Goal: Communication & Community: Answer question/provide support

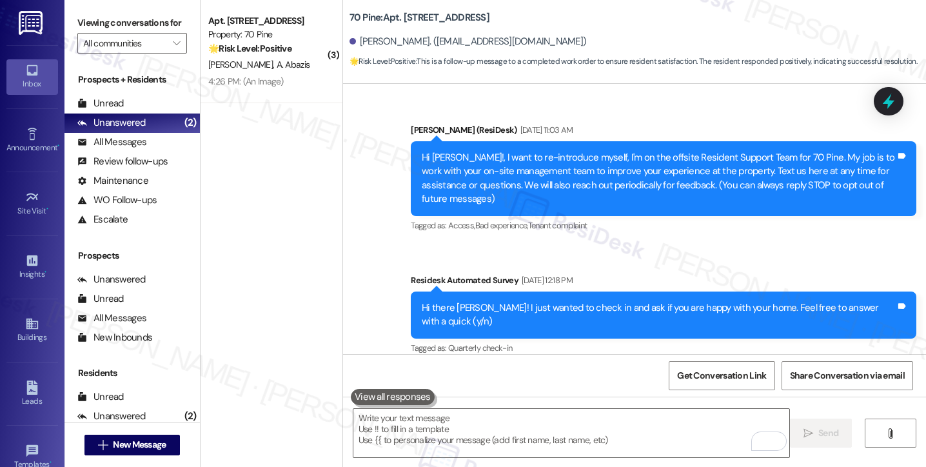
drag, startPoint x: 0, startPoint y: 0, endPoint x: 493, endPoint y: 330, distance: 592.9
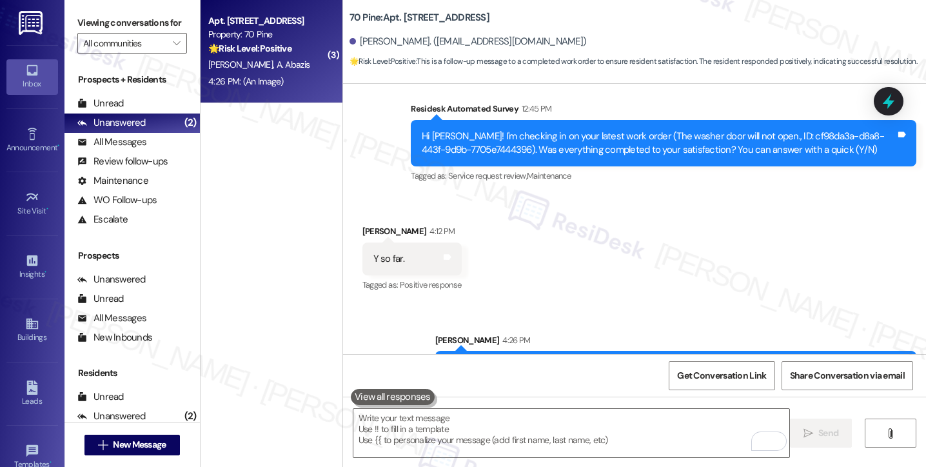
scroll to position [2776, 0]
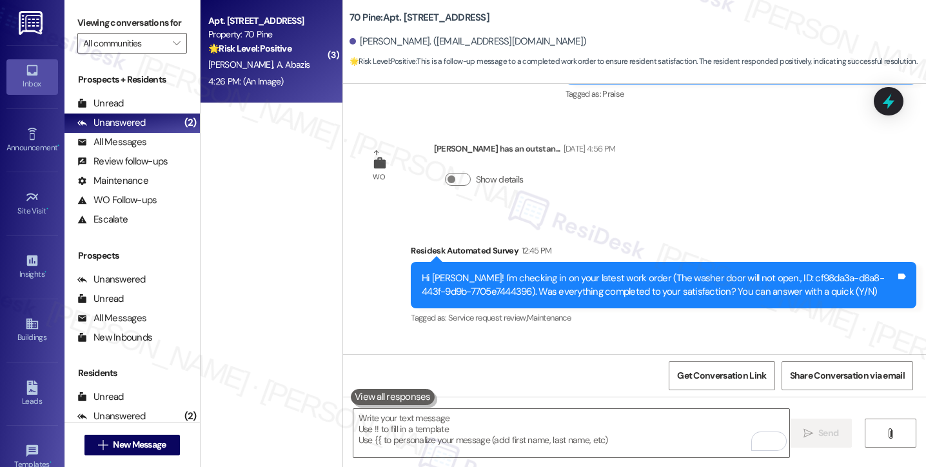
click at [276, 63] on span "A. Abazis" at bounding box center [293, 65] width 34 height 12
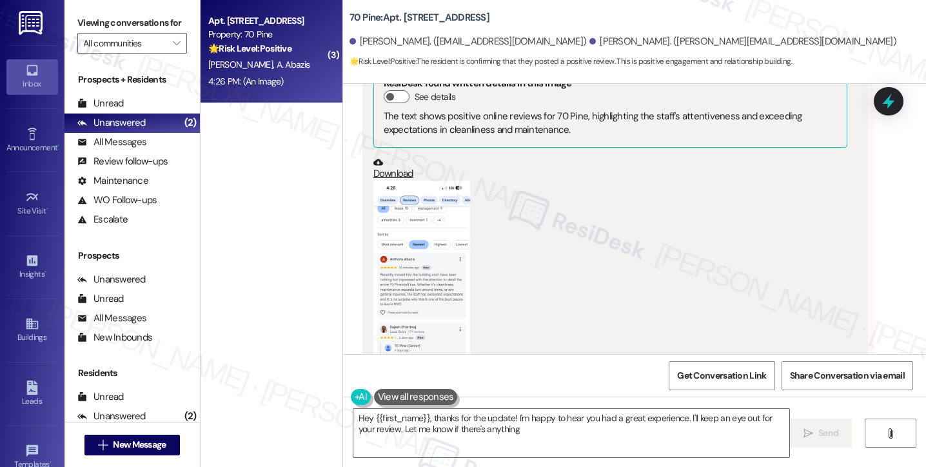
scroll to position [1984, 0]
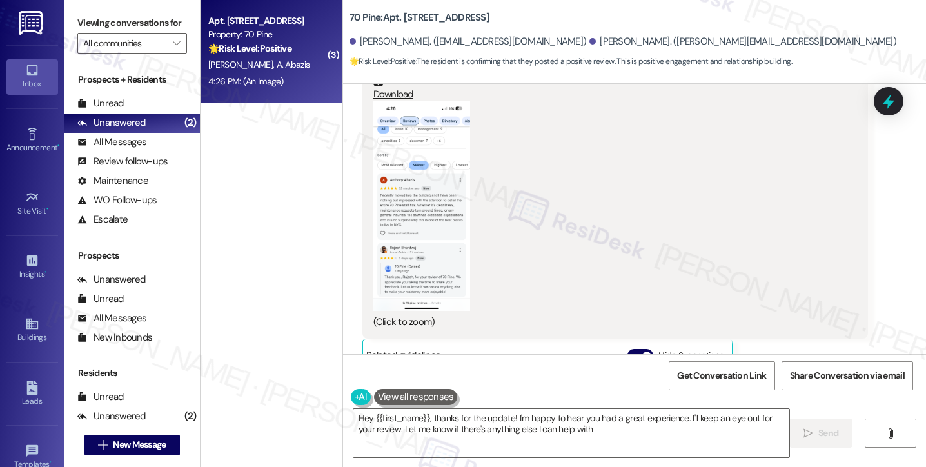
type textarea "Hey {{first_name}}, thanks for the update! I'm happy to hear you had a great ex…"
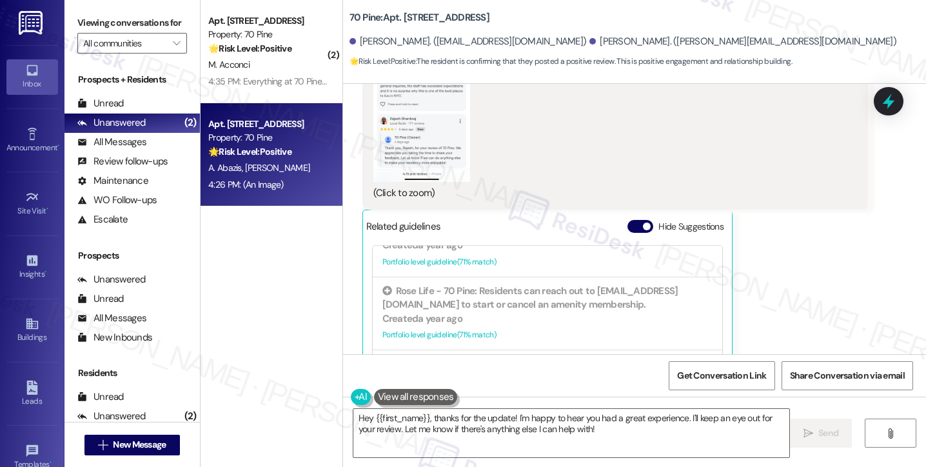
scroll to position [1991, 0]
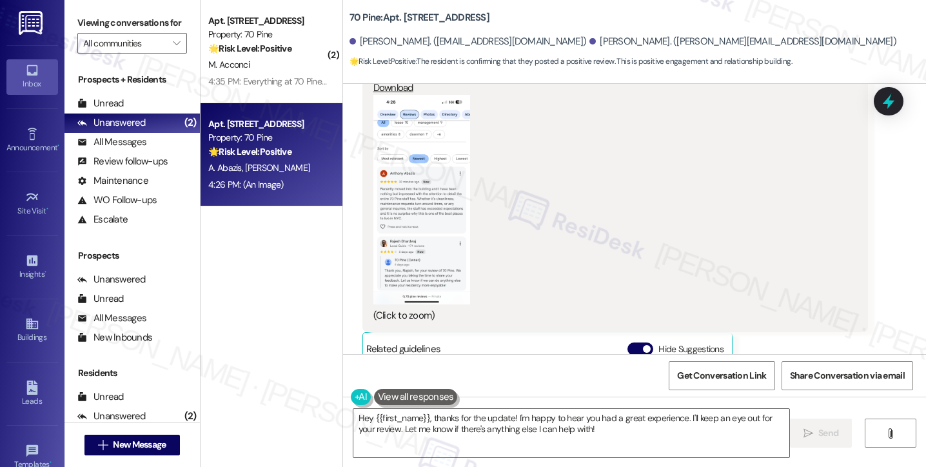
click at [419, 182] on button "Zoom image" at bounding box center [421, 200] width 97 height 210
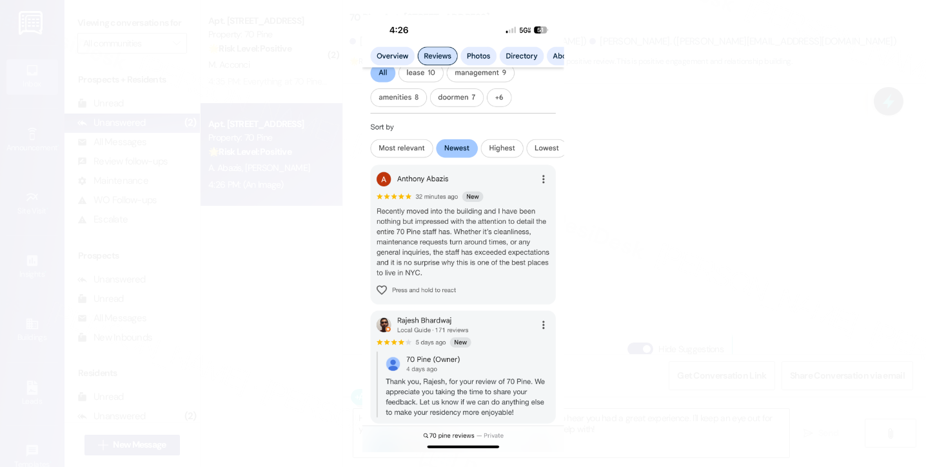
click at [696, 211] on button "Unzoom image" at bounding box center [463, 233] width 926 height 467
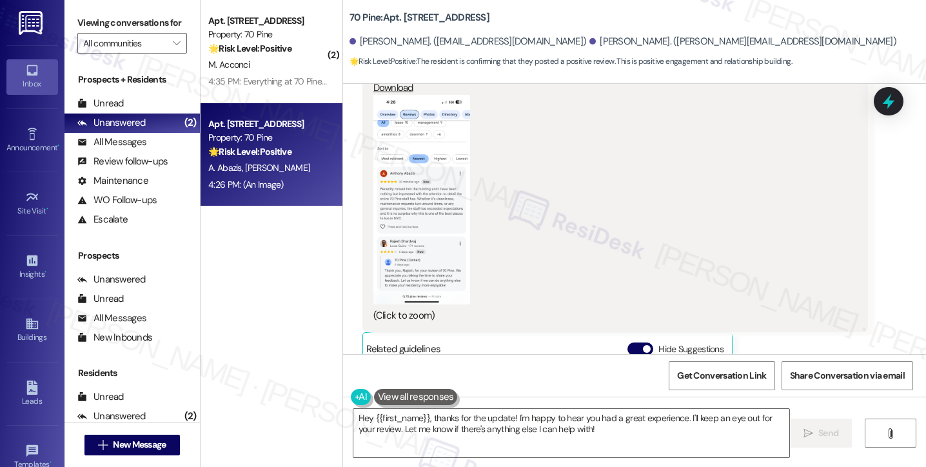
scroll to position [1668, 0]
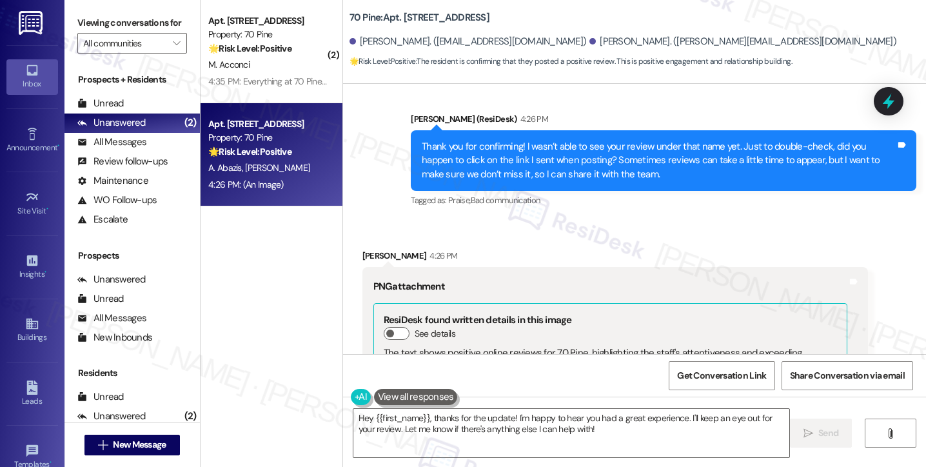
click at [523, 140] on div "Thank you for confirming! I wasn’t able to see your review under that name yet.…" at bounding box center [659, 160] width 474 height 41
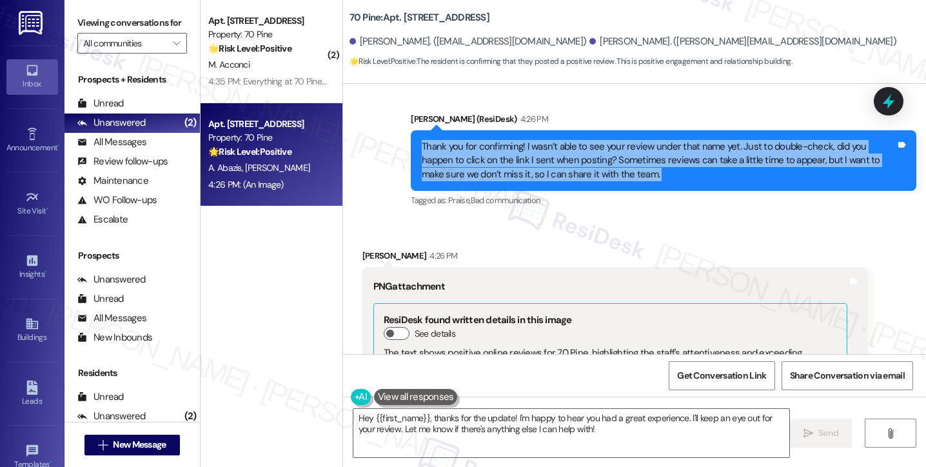
click at [523, 140] on div "Thank you for confirming! I wasn’t able to see your review under that name yet.…" at bounding box center [659, 160] width 474 height 41
click at [607, 141] on div "Thank you for confirming! I wasn’t able to see your review under that name yet.…" at bounding box center [659, 160] width 474 height 41
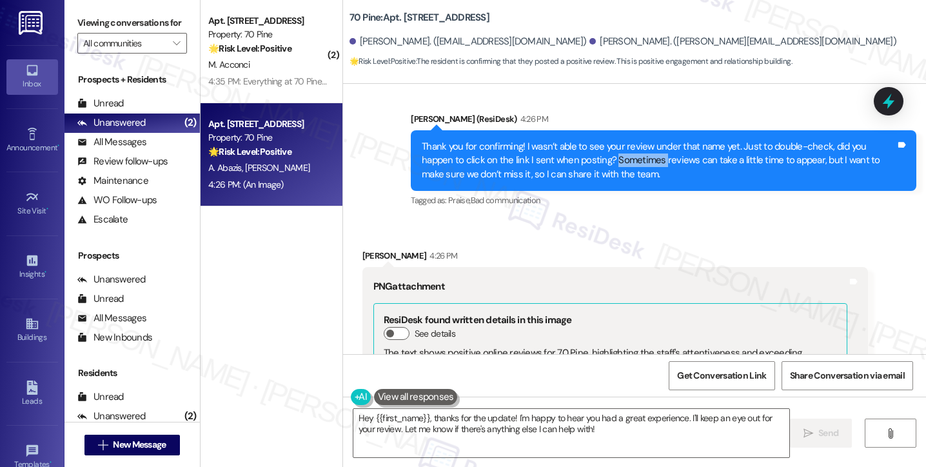
click at [607, 141] on div "Thank you for confirming! I wasn’t able to see your review under that name yet.…" at bounding box center [659, 160] width 474 height 41
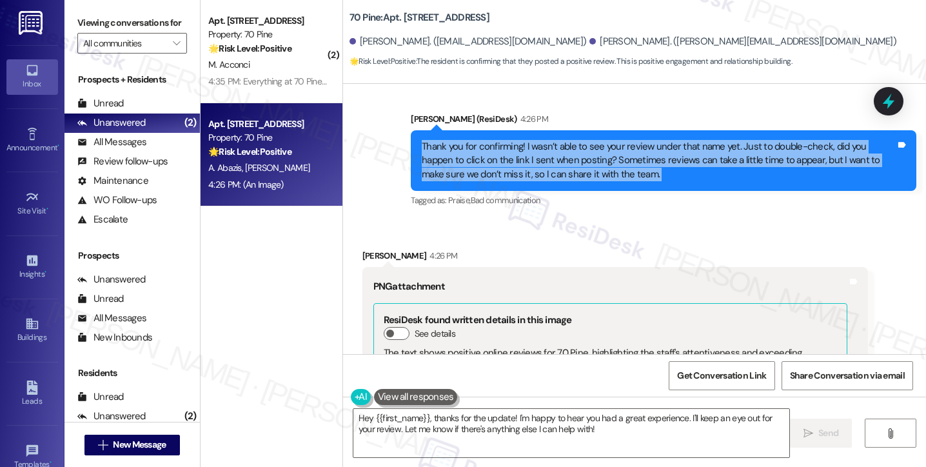
click at [607, 141] on div "Thank you for confirming! I wasn’t able to see your review under that name yet.…" at bounding box center [659, 160] width 474 height 41
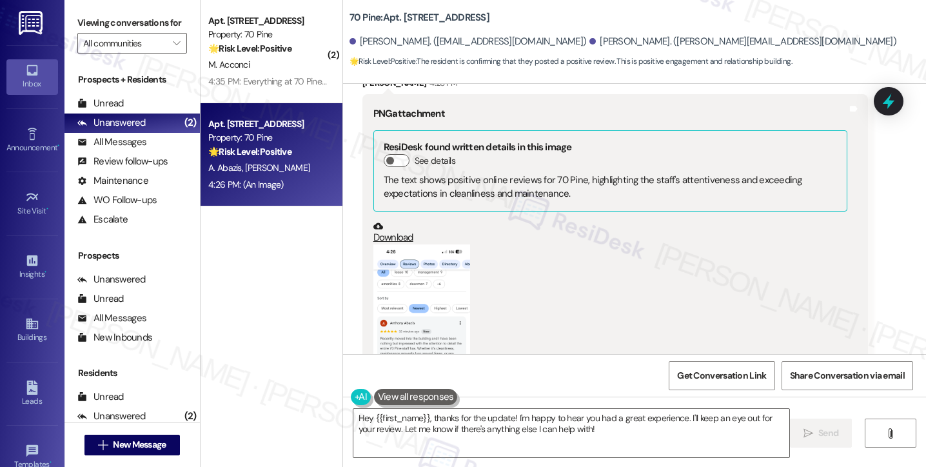
scroll to position [1926, 0]
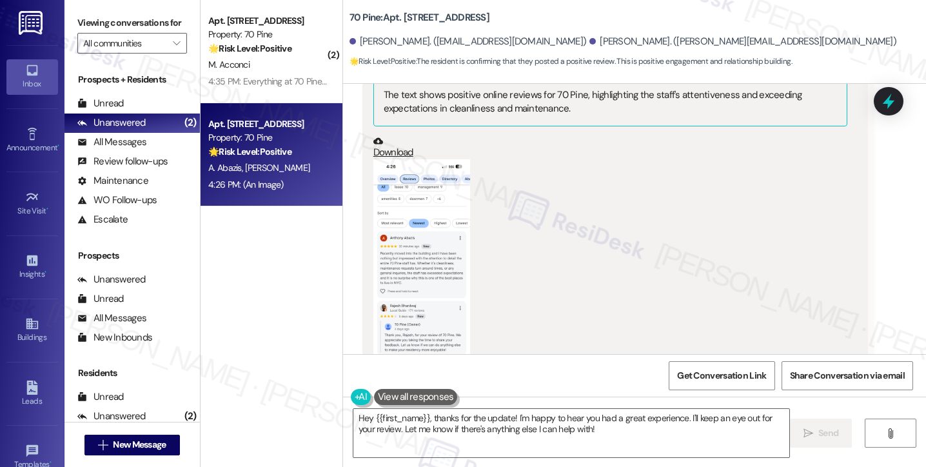
click at [428, 200] on button "Zoom image" at bounding box center [421, 264] width 97 height 210
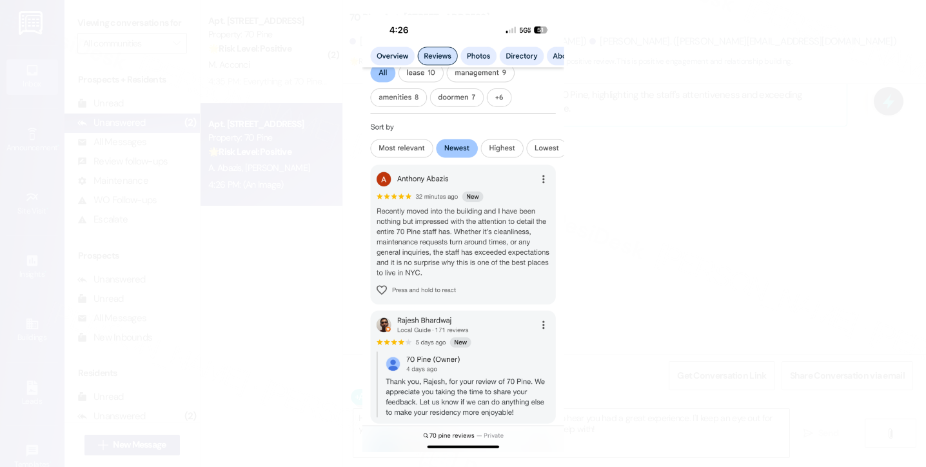
click at [695, 186] on button "Unzoom image" at bounding box center [463, 233] width 926 height 467
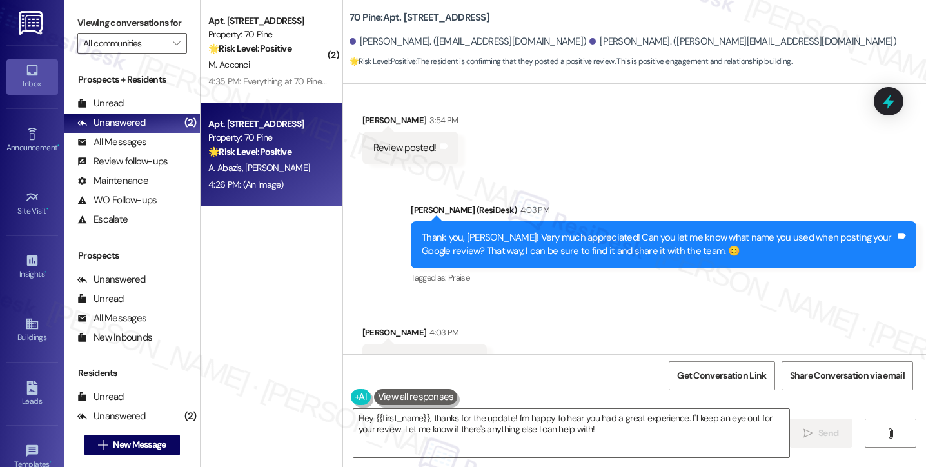
scroll to position [1153, 0]
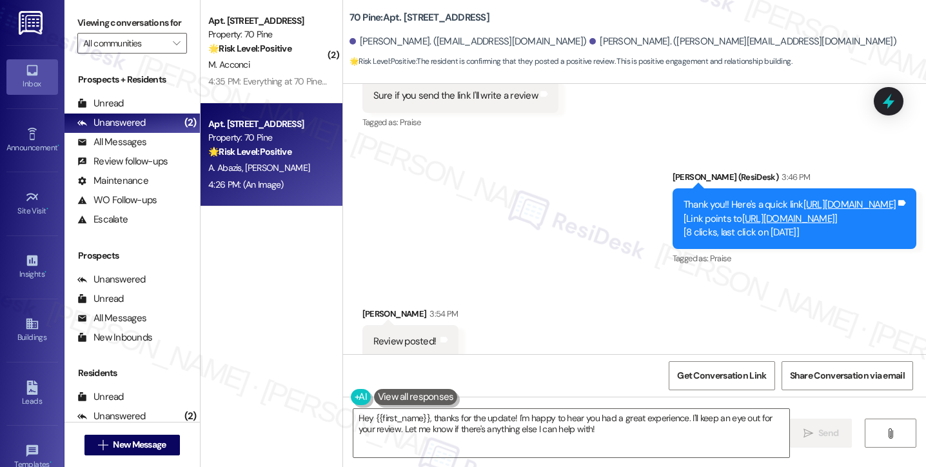
click at [803, 198] on link "[URL][DOMAIN_NAME]" at bounding box center [849, 204] width 93 height 13
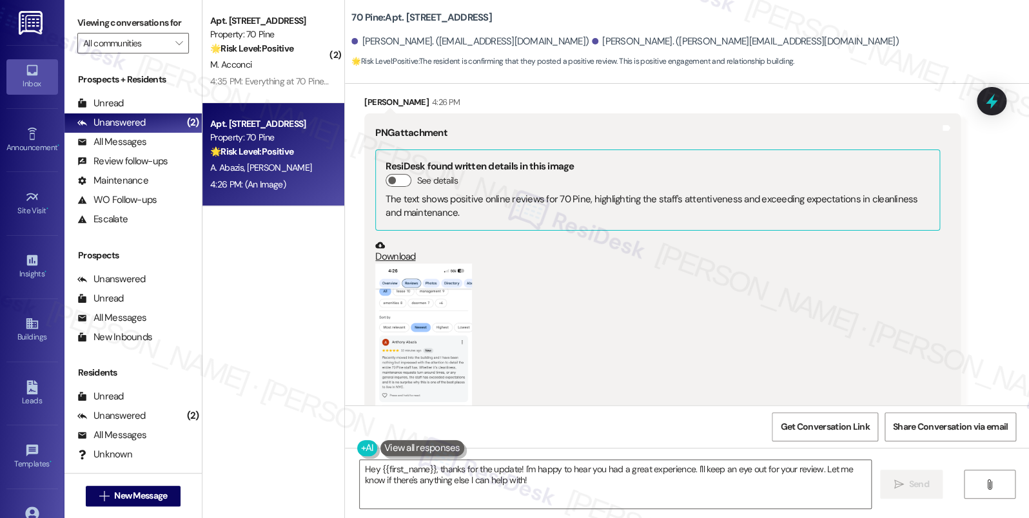
scroll to position [1866, 0]
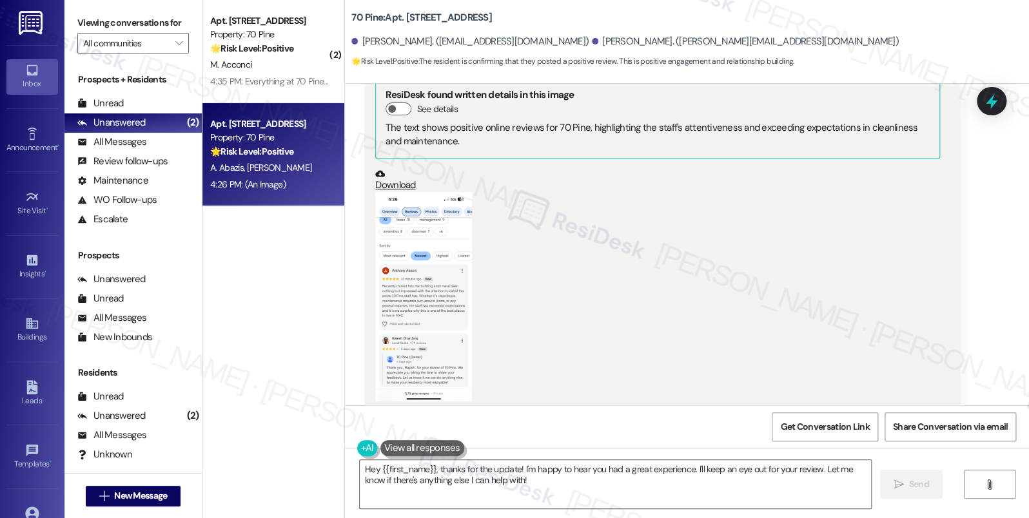
drag, startPoint x: 496, startPoint y: 14, endPoint x: 343, endPoint y: 17, distance: 153.5
click at [351, 17] on div "70 Pine: Apt. [STREET_ADDRESS]" at bounding box center [480, 18] width 258 height 16
copy b "70 Pine: Apt. [STREET_ADDRESS]"
click at [830, 447] on div "Get Conversation Link Share Conversation via email" at bounding box center [687, 426] width 684 height 43
click at [820, 428] on span "Get Conversation Link" at bounding box center [824, 427] width 89 height 14
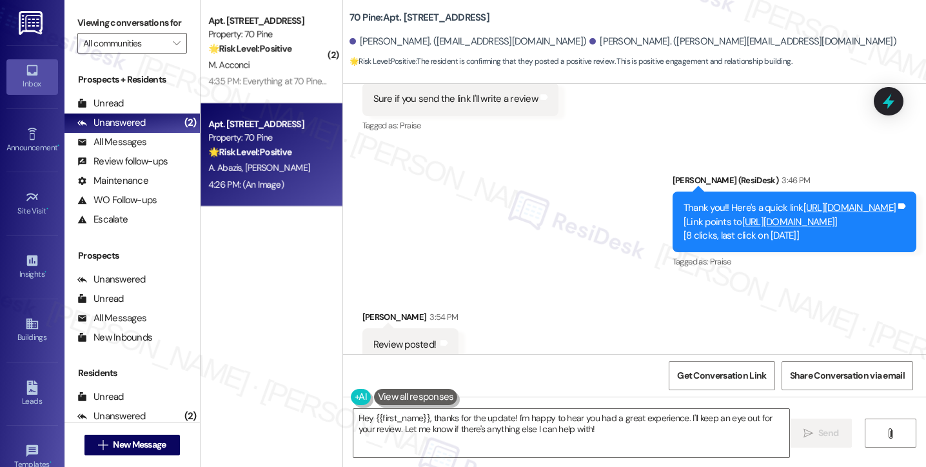
scroll to position [387, 0]
click at [493, 418] on textarea "Hey {{first_name}}, thanks for the update! I'm happy to hear you had a great ex…" at bounding box center [571, 433] width 436 height 48
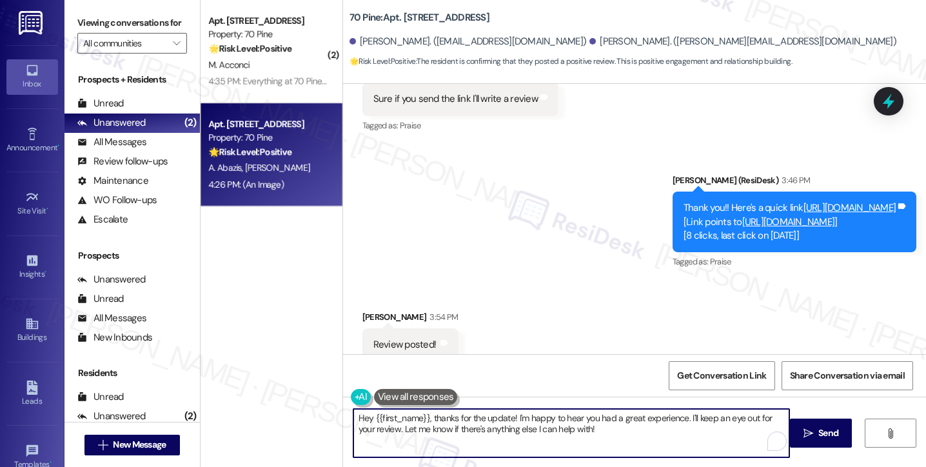
click at [493, 418] on textarea "Hey {{first_name}}, thanks for the update! I'm happy to hear you had a great ex…" at bounding box center [571, 433] width 436 height 48
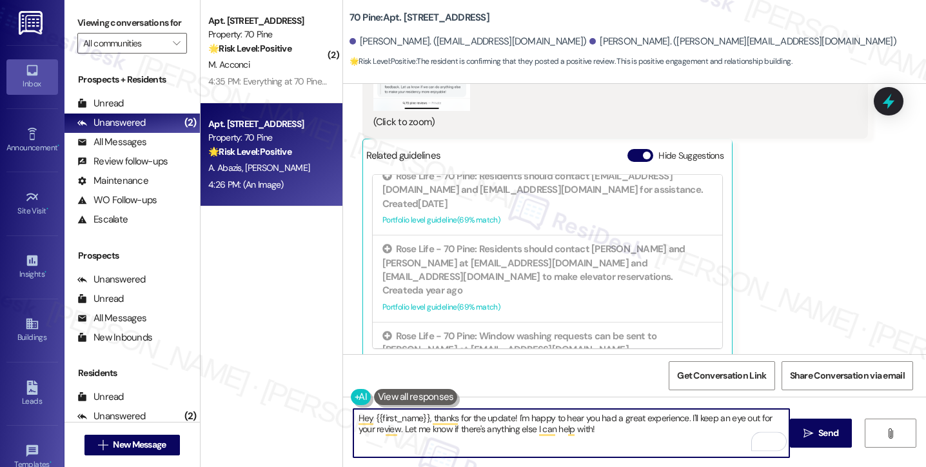
scroll to position [774, 0]
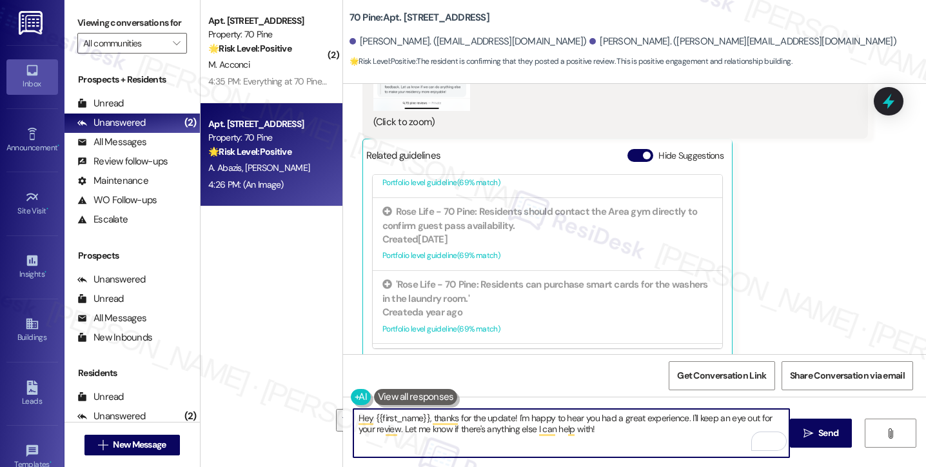
click at [460, 418] on textarea "Hey {{first_name}}, thanks for the update! I'm happy to hear you had a great ex…" at bounding box center [571, 433] width 436 height 48
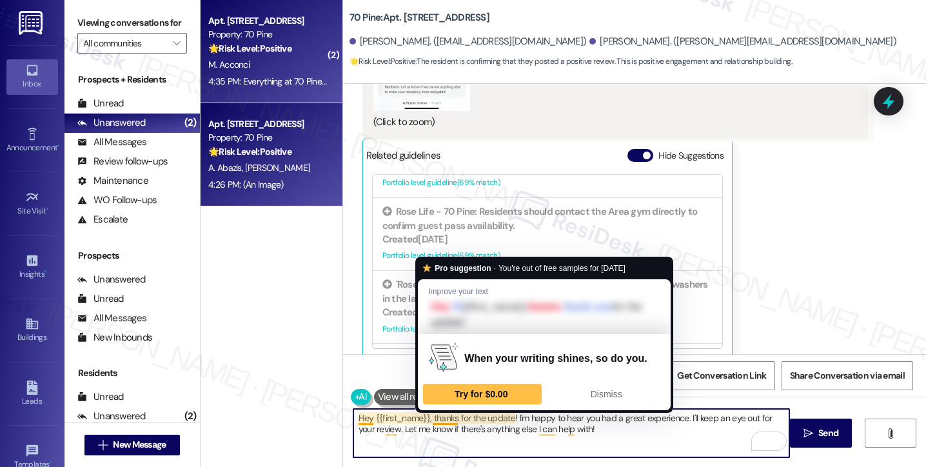
click at [244, 64] on div "M. Acconci" at bounding box center [268, 65] width 122 height 16
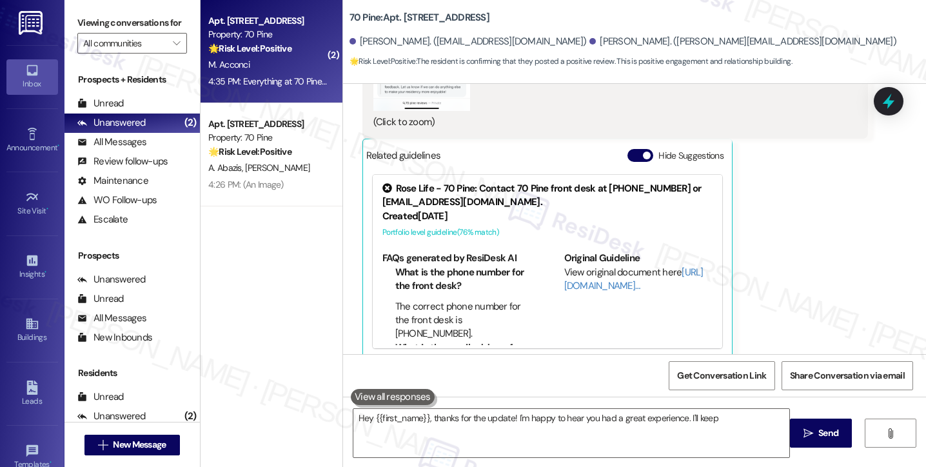
type textarea "Hey {{first_name}}, thanks for the update! I'm happy to hear you had a great ex…"
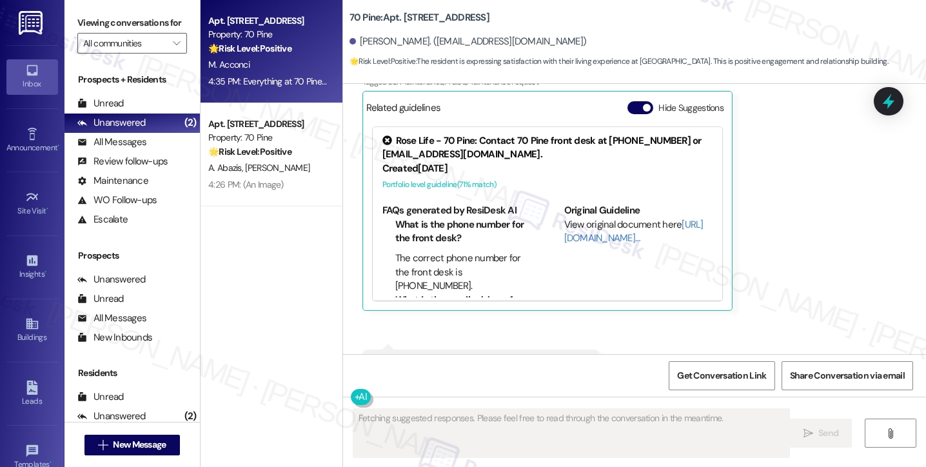
scroll to position [1156, 0]
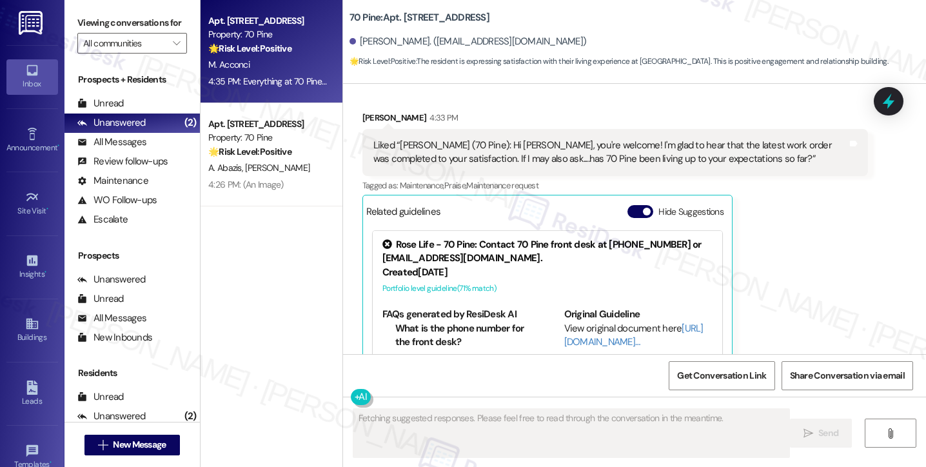
click at [499, 133] on div "Liked “[PERSON_NAME] (70 Pine): Hi [PERSON_NAME], you're welcome! I'm glad to h…" at bounding box center [614, 152] width 505 height 47
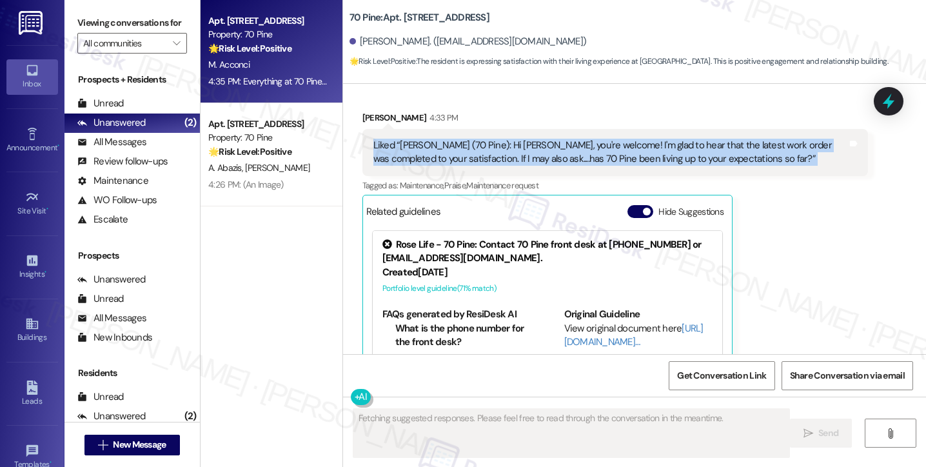
click at [499, 133] on div "Liked “[PERSON_NAME] (70 Pine): Hi [PERSON_NAME], you're welcome! I'm glad to h…" at bounding box center [614, 152] width 505 height 47
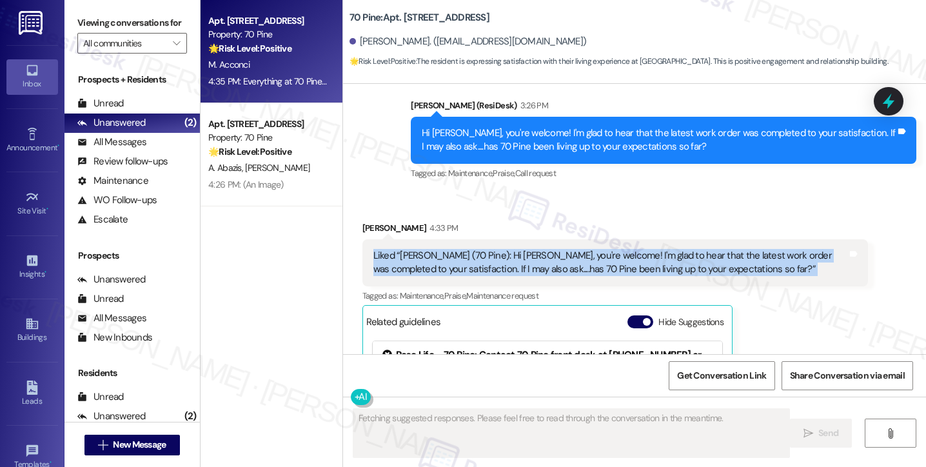
scroll to position [898, 0]
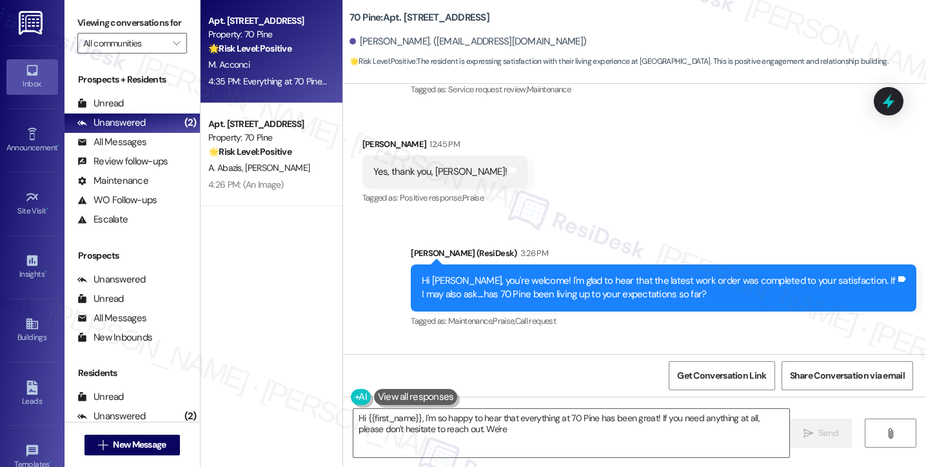
click at [592, 278] on div "Hi [PERSON_NAME], you're welcome! I'm glad to hear that the latest work order w…" at bounding box center [659, 288] width 474 height 28
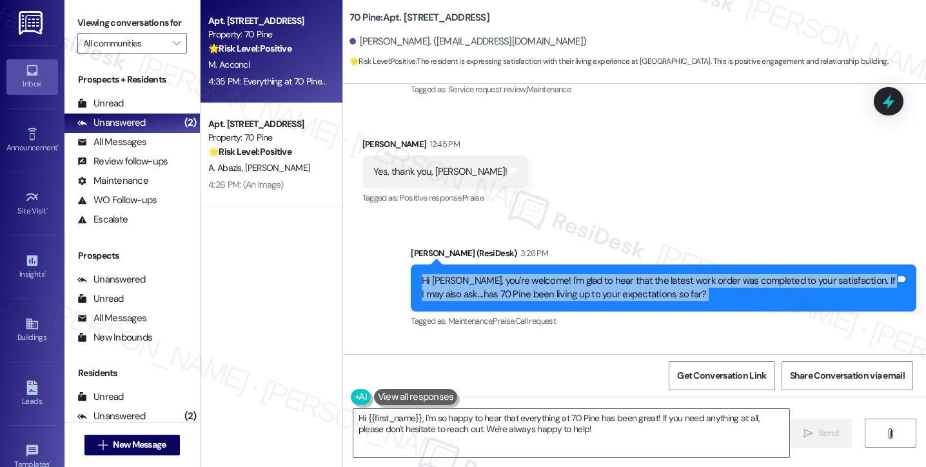
click at [592, 278] on div "Hi [PERSON_NAME], you're welcome! I'm glad to hear that the latest work order w…" at bounding box center [659, 288] width 474 height 28
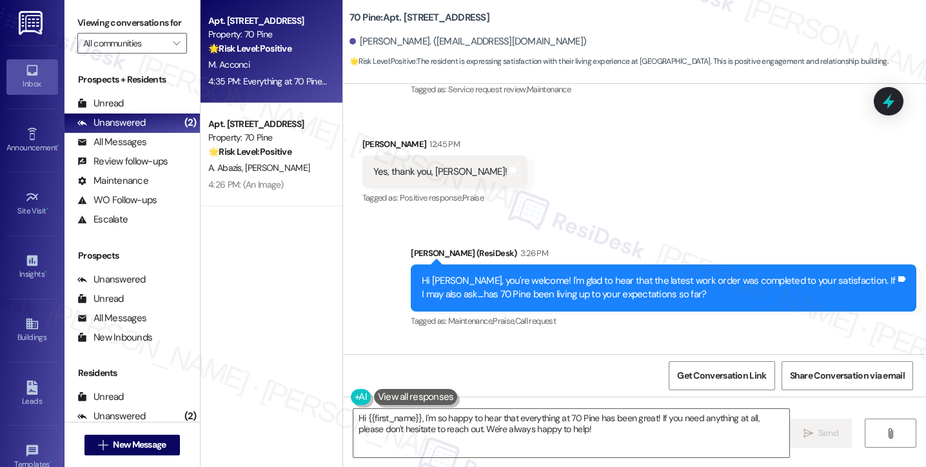
click at [79, 17] on label "Viewing conversations for" at bounding box center [132, 23] width 110 height 20
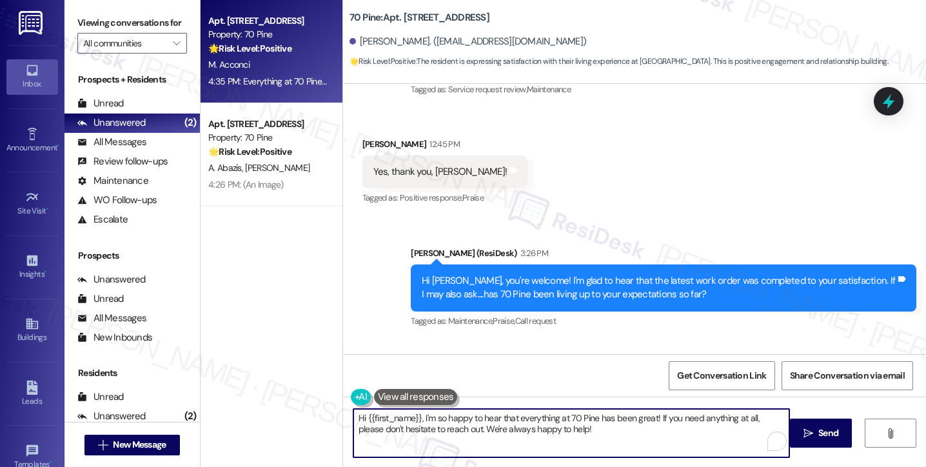
click at [413, 413] on textarea "Hi {{first_name}}, I'm so happy to hear that everything at 70 Pine has been gre…" at bounding box center [571, 433] width 436 height 48
paste textarea "That’s wonderful to hear, [PERSON_NAME], thank you! 💛 If you’re comfortable, wo…"
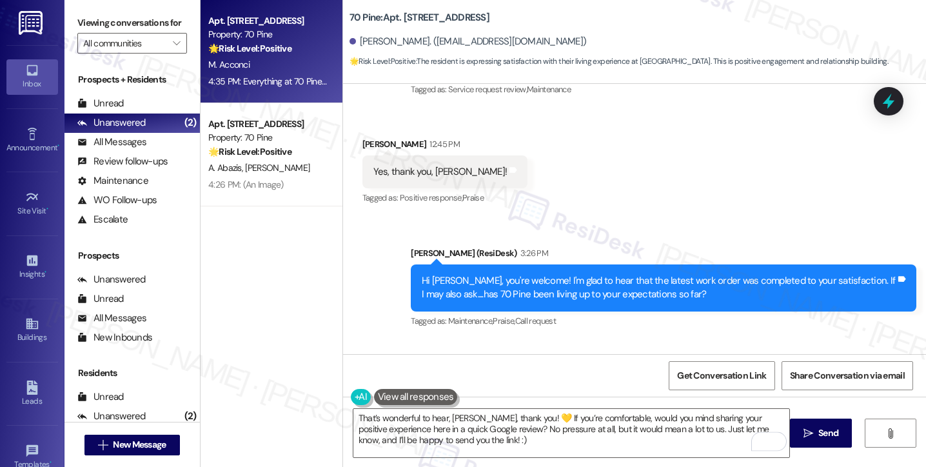
click at [362, 139] on div "[PERSON_NAME] 12:45 PM" at bounding box center [445, 146] width 166 height 18
copy div "[PERSON_NAME]"
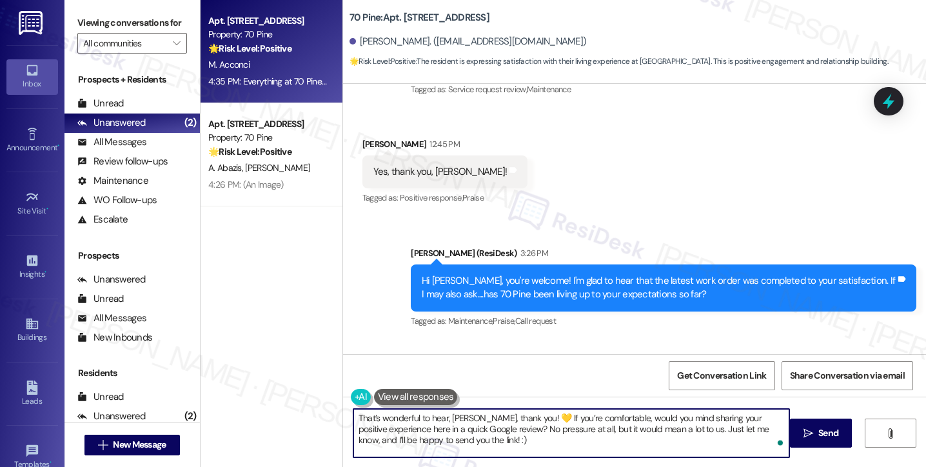
drag, startPoint x: 444, startPoint y: 416, endPoint x: 476, endPoint y: 415, distance: 32.9
click at [476, 415] on textarea "That’s wonderful to hear, [PERSON_NAME], thank you! 💛 If you’re comfortable, wo…" at bounding box center [571, 433] width 436 height 48
paste textarea "[PERSON_NAME]"
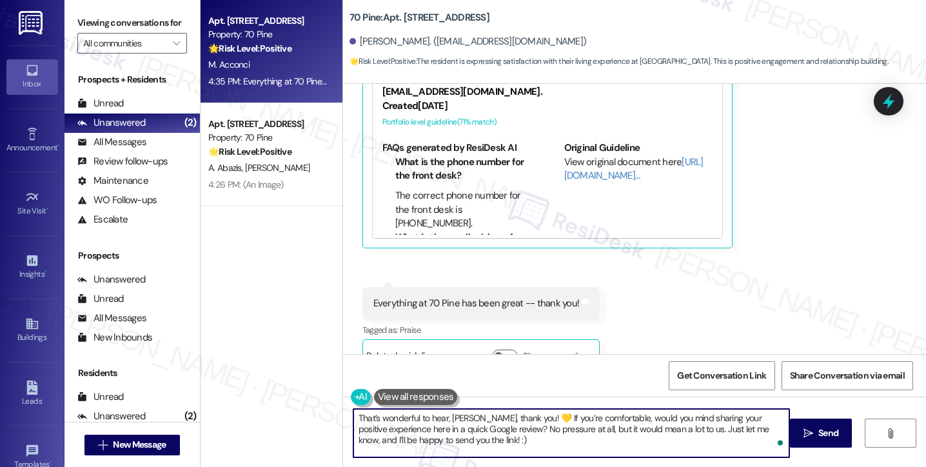
scroll to position [1350, 0]
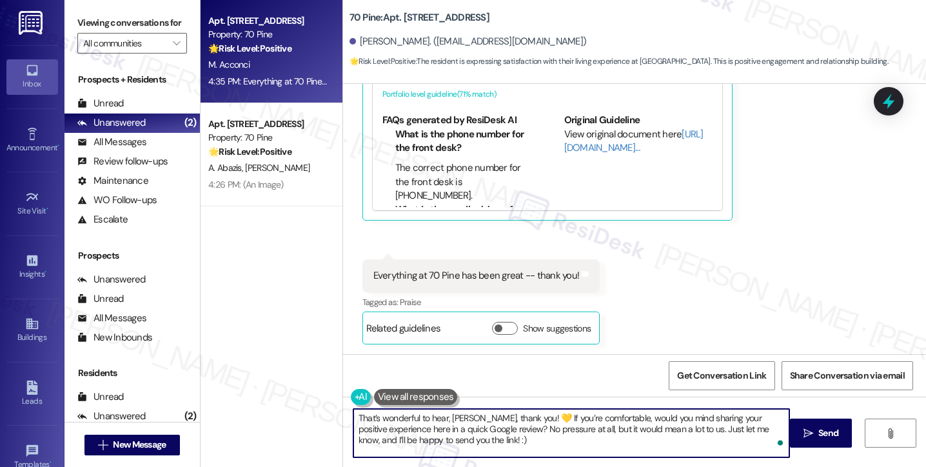
drag, startPoint x: 727, startPoint y: 440, endPoint x: 756, endPoint y: 433, distance: 29.9
click at [727, 440] on textarea "That’s wonderful to hear, [PERSON_NAME], thank you! 💛 If you’re comfortable, wo…" at bounding box center [571, 433] width 436 height 48
drag, startPoint x: 520, startPoint y: 416, endPoint x: 512, endPoint y: 415, distance: 7.8
click at [512, 415] on textarea "That’s wonderful to hear, [PERSON_NAME], thank you! 💛 If you’re comfortable, wo…" at bounding box center [571, 433] width 436 height 48
type textarea "That’s wonderful to hear, [PERSON_NAME], thank you! 💛 If you’re comfortable, wo…"
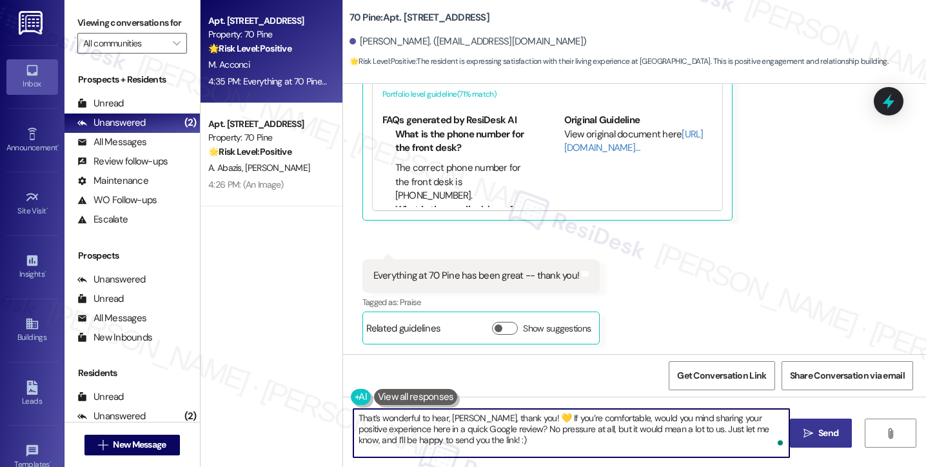
click at [792, 436] on button " Send" at bounding box center [821, 432] width 63 height 29
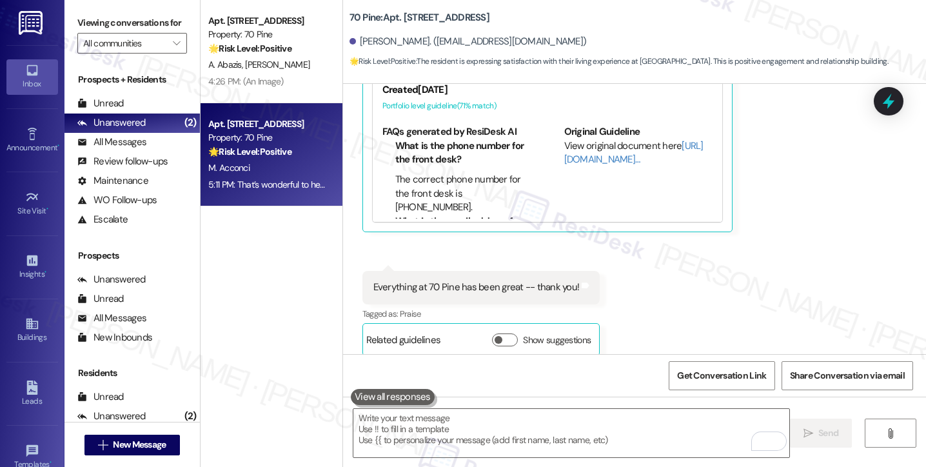
scroll to position [1080, 0]
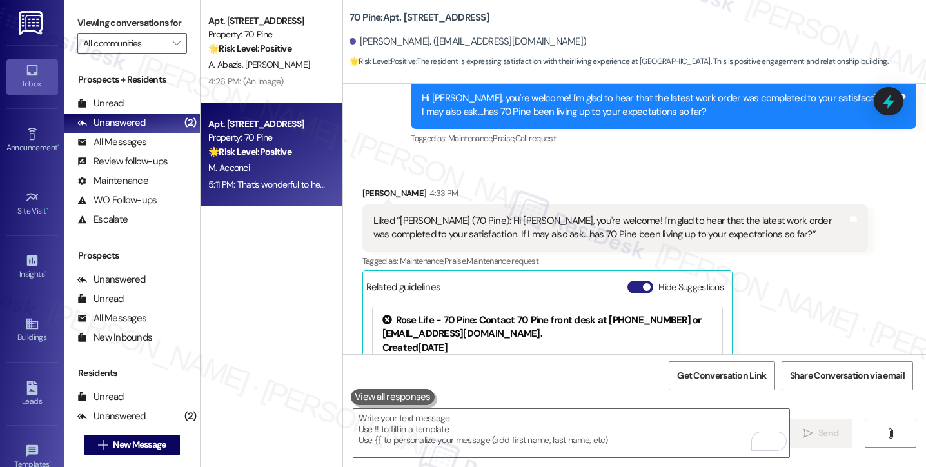
click at [643, 286] on span "button" at bounding box center [647, 287] width 8 height 8
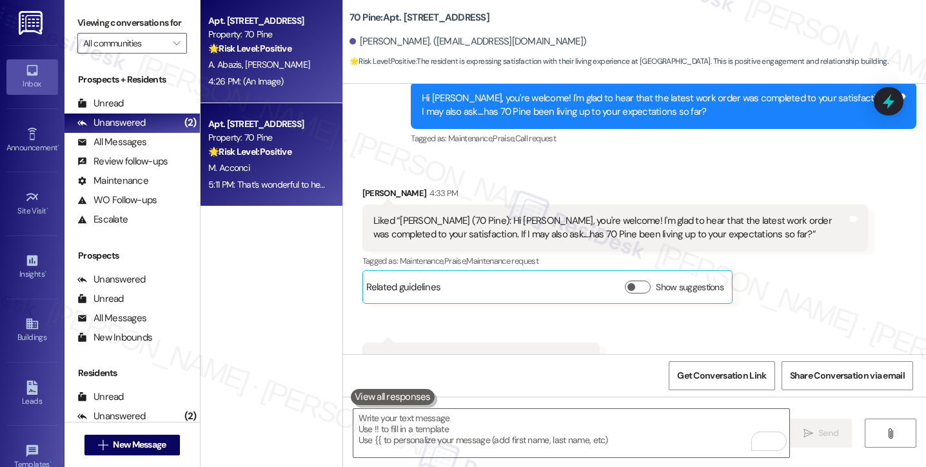
click at [270, 92] on div "Apt. [STREET_ADDRESS] Property: 70 Pine 🌟 Risk Level: Positive The resident is …" at bounding box center [271, 51] width 142 height 103
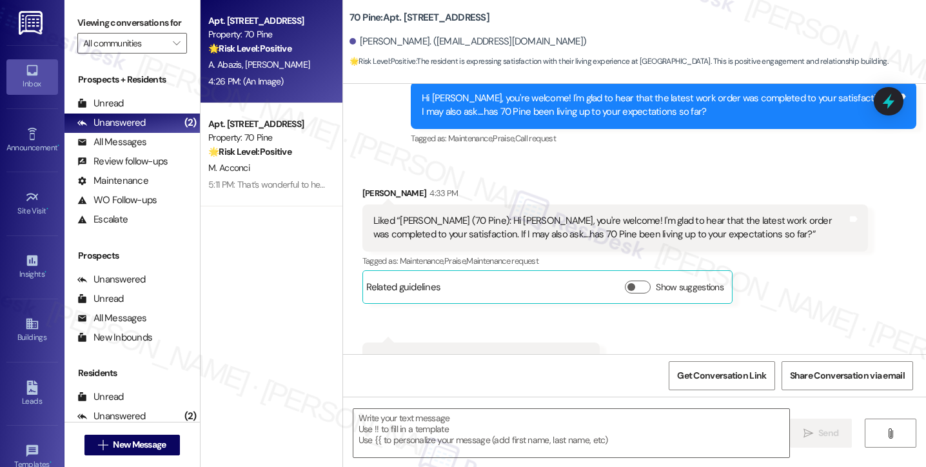
type textarea "Fetching suggested responses. Please feel free to read through the conversation…"
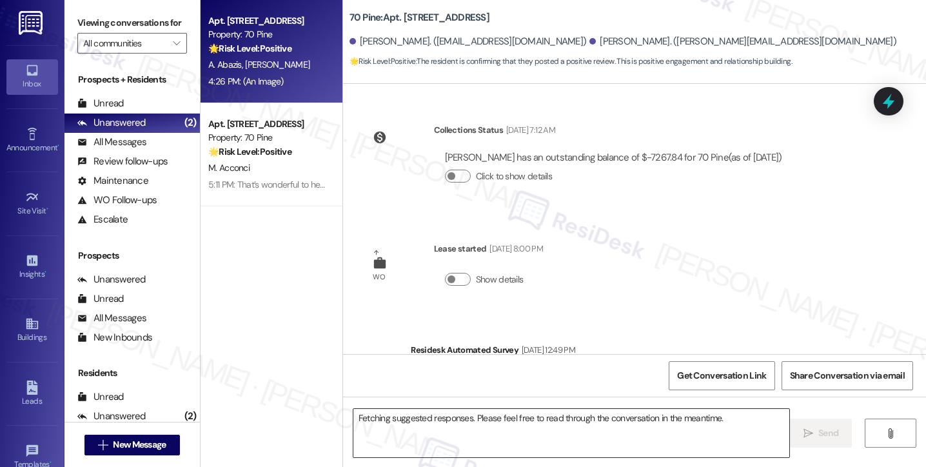
scroll to position [2184, 0]
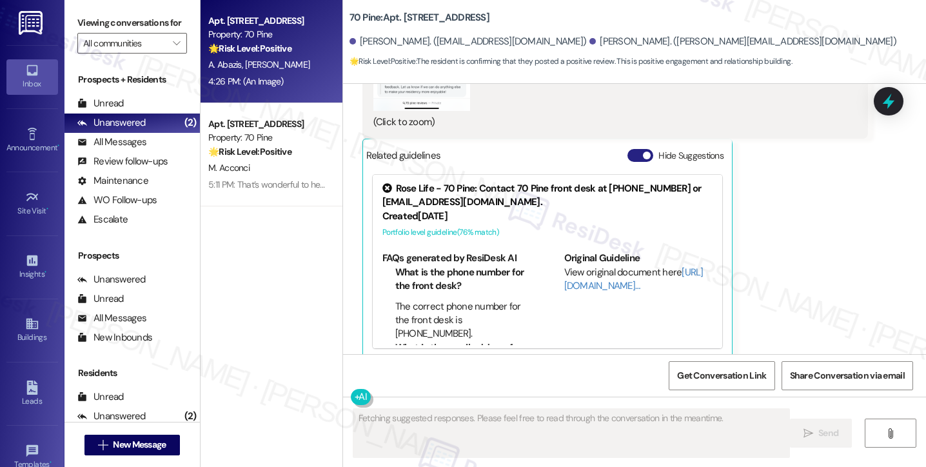
click at [646, 149] on button "Hide Suggestions" at bounding box center [640, 155] width 26 height 13
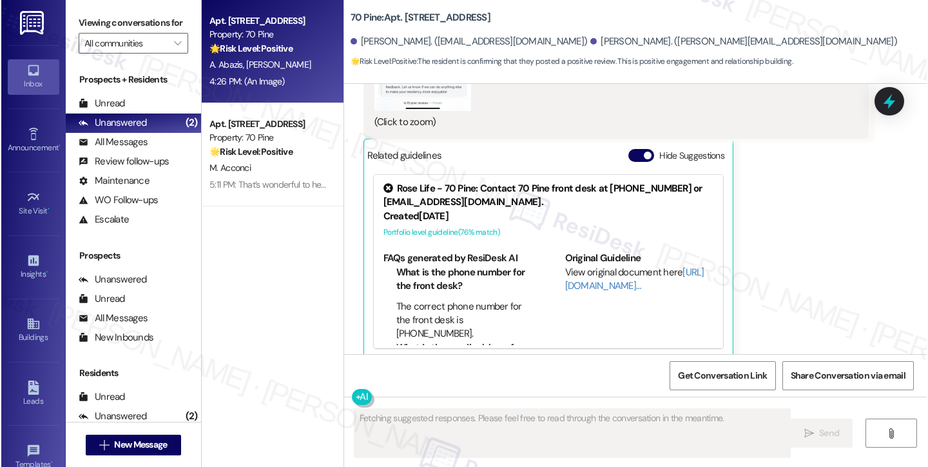
scroll to position [1998, 0]
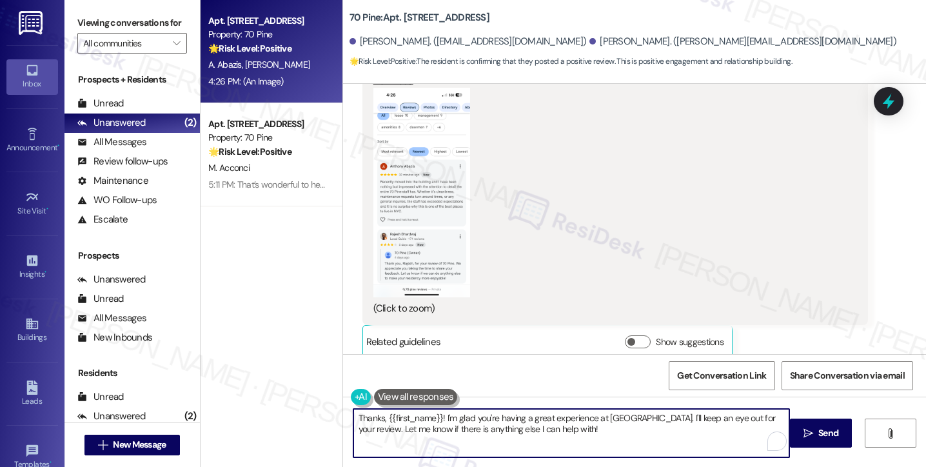
click at [377, 417] on textarea "Thanks, {{first_name}}! I'm glad you're having a great experience at [GEOGRAPHI…" at bounding box center [571, 433] width 436 height 48
click at [464, 425] on textarea "Thank you {{first_name}}! I'm glad you're having a great experience at [GEOGRAP…" at bounding box center [572, 433] width 438 height 48
click at [580, 424] on textarea "Thank you {{first_name}}! I'm glad you're having a great experience at [GEOGRAP…" at bounding box center [572, 433] width 438 height 48
drag, startPoint x: 392, startPoint y: 418, endPoint x: 446, endPoint y: 412, distance: 54.5
click at [446, 412] on textarea "Thank you {{first_name}}! I'm glad you're having a great experience at [GEOGRAP…" at bounding box center [572, 433] width 438 height 48
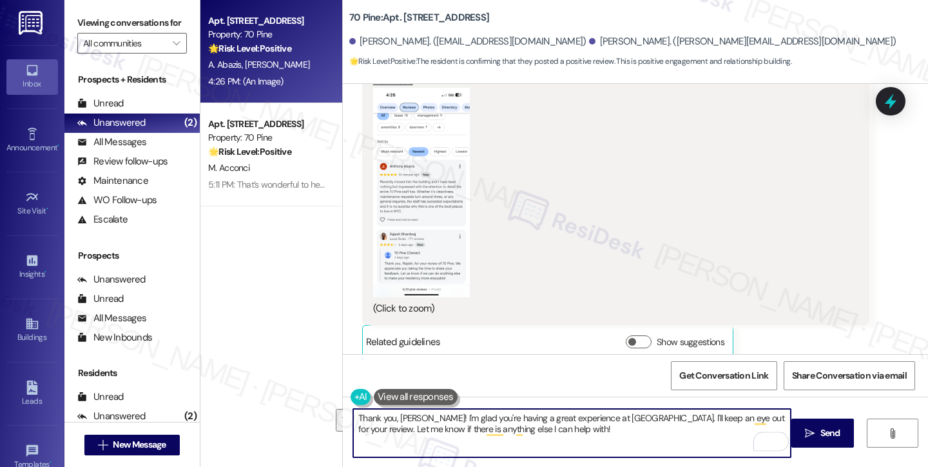
drag, startPoint x: 708, startPoint y: 440, endPoint x: 451, endPoint y: 405, distance: 258.8
click at [432, 411] on textarea "Thank you, [PERSON_NAME]! I'm glad you're having a great experience at [GEOGRAP…" at bounding box center [572, 433] width 438 height 48
drag, startPoint x: 389, startPoint y: 416, endPoint x: 437, endPoint y: 407, distance: 49.2
click at [389, 416] on textarea "Thank you, [PERSON_NAME]! I'm glad you're having a great experience at [GEOGRAP…" at bounding box center [572, 433] width 438 height 48
click at [402, 181] on button "Zoom image" at bounding box center [421, 193] width 97 height 210
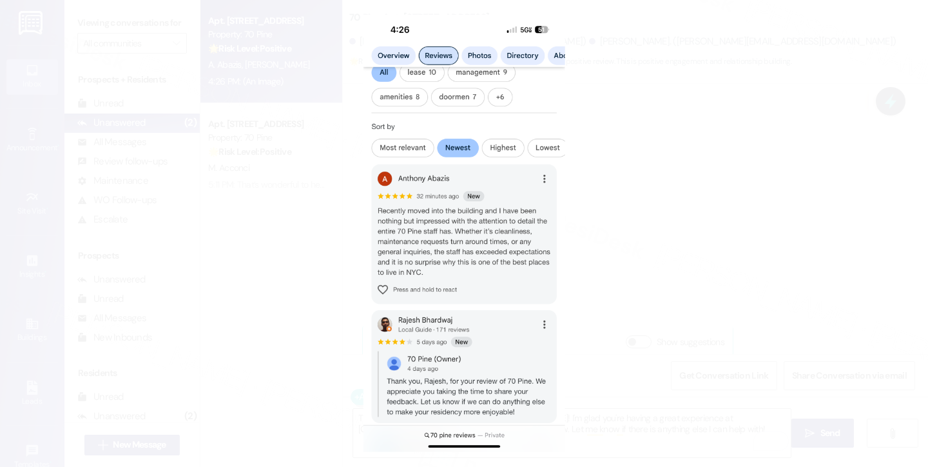
click at [758, 242] on button "Unzoom image" at bounding box center [464, 233] width 928 height 467
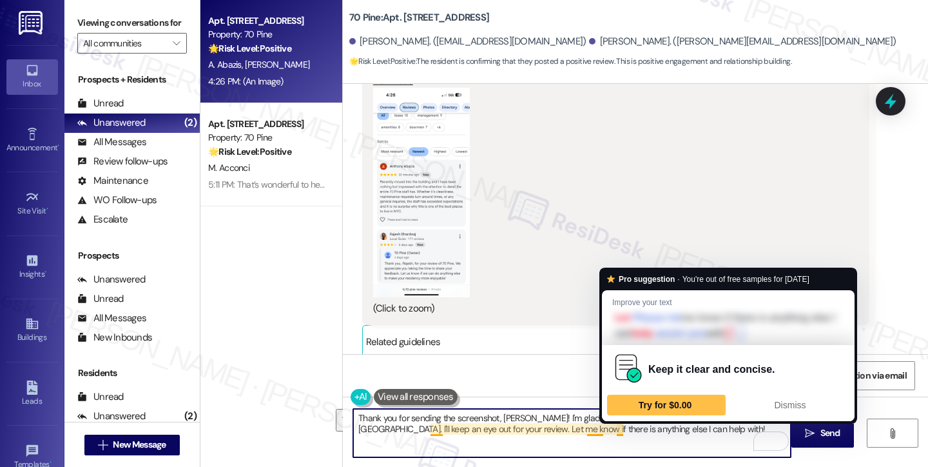
drag, startPoint x: 659, startPoint y: 428, endPoint x: 675, endPoint y: 425, distance: 16.3
click at [675, 425] on textarea "Thank you for sending the screenshot, [PERSON_NAME]! I'm glad you're having a g…" at bounding box center [572, 433] width 438 height 48
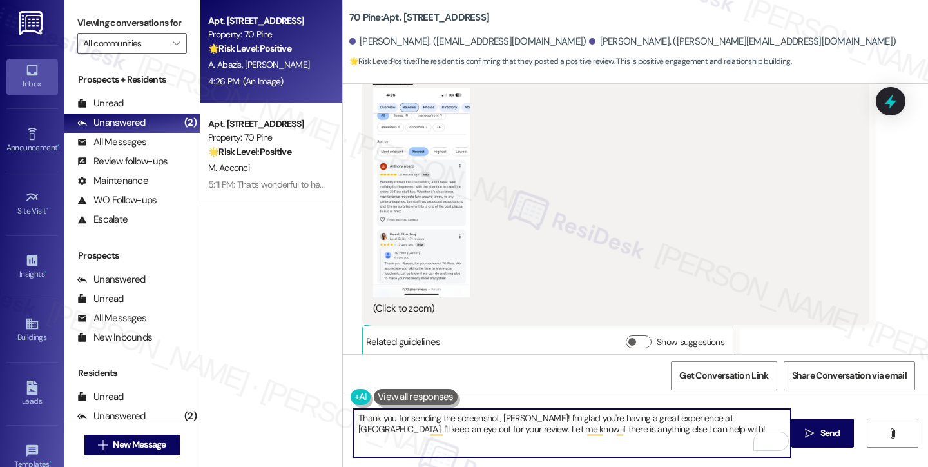
drag, startPoint x: 674, startPoint y: 427, endPoint x: 688, endPoint y: 424, distance: 15.3
click at [674, 428] on textarea "Thank you for sending the screenshot, [PERSON_NAME]! I'm glad you're having a g…" at bounding box center [572, 433] width 438 height 48
drag, startPoint x: 727, startPoint y: 428, endPoint x: 724, endPoint y: 415, distance: 13.9
click at [724, 415] on textarea "Thank you for sending the screenshot, [PERSON_NAME]! I'm glad you're having a g…" at bounding box center [572, 433] width 438 height 48
click at [485, 416] on textarea "Thank you for sending the screenshot, [PERSON_NAME]! I'm glad you're having a g…" at bounding box center [572, 433] width 438 height 48
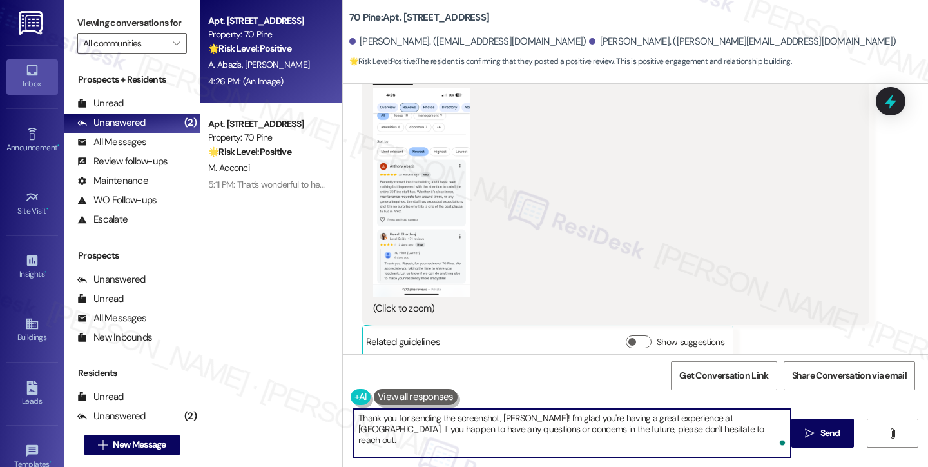
click at [485, 416] on textarea "Thank you for sending the screenshot, [PERSON_NAME]! I'm glad you're having a g…" at bounding box center [572, 433] width 438 height 48
click at [619, 422] on textarea "Thank you for sending the screenshot, [PERSON_NAME]! I'm glad you're having a g…" at bounding box center [572, 433] width 438 height 48
click at [676, 427] on textarea "Thank you for sending the screenshot, [PERSON_NAME]! I'm glad you're having a g…" at bounding box center [572, 433] width 438 height 48
click at [696, 431] on textarea "Thank you for sending the screenshot, [PERSON_NAME]! I'm glad you're having a g…" at bounding box center [572, 433] width 438 height 48
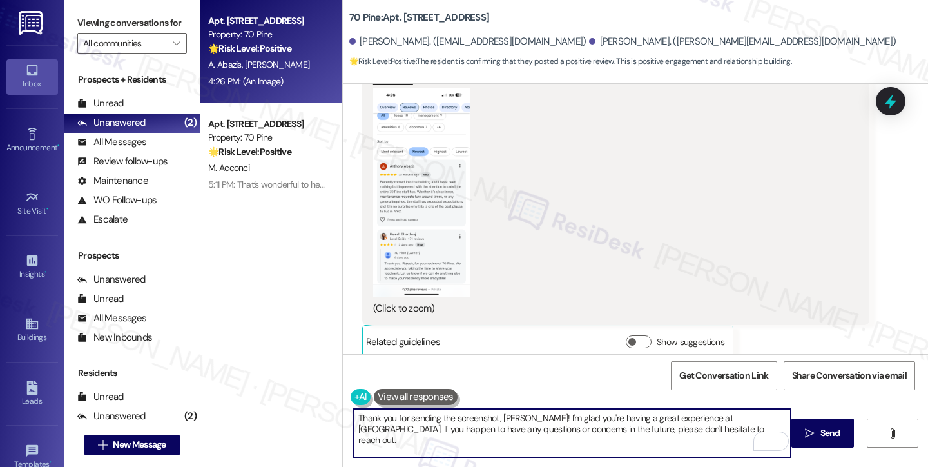
click at [527, 417] on textarea "Thank you for sending the screenshot, [PERSON_NAME]! I'm glad you're having a g…" at bounding box center [572, 433] width 438 height 48
click at [629, 422] on textarea "Thank you for sending the screenshot, [PERSON_NAME]! 😊 I'm glad you're having a…" at bounding box center [572, 433] width 438 height 48
click at [699, 425] on textarea "Thank you for sending the screenshot, [PERSON_NAME]! 😊 I'm glad you're having a…" at bounding box center [572, 433] width 438 height 48
click at [725, 431] on textarea "Thank you for sending the screenshot, [PERSON_NAME]! 😊 I'm glad you're having a…" at bounding box center [572, 433] width 438 height 48
click at [464, 430] on textarea "Thank you for sending the screenshot, [PERSON_NAME]! 😊 I'm glad you're having a…" at bounding box center [572, 433] width 438 height 48
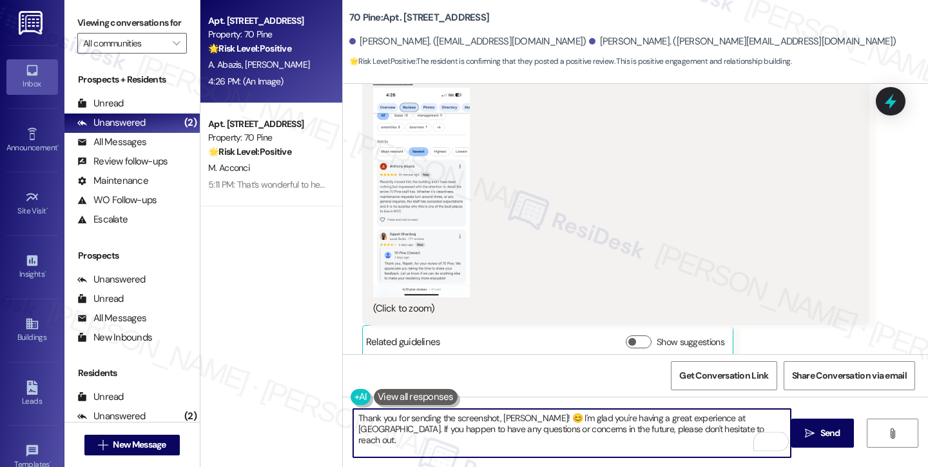
click at [464, 430] on textarea "Thank you for sending the screenshot, [PERSON_NAME]! 😊 I'm glad you're having a…" at bounding box center [572, 433] width 438 height 48
drag, startPoint x: 464, startPoint y: 430, endPoint x: 482, endPoint y: 427, distance: 18.2
click at [464, 430] on textarea "Thank you for sending the screenshot, [PERSON_NAME]! 😊 I'm glad you're having a…" at bounding box center [572, 433] width 438 height 48
click at [699, 432] on textarea "Thank you for sending the screenshot, [PERSON_NAME]! 😊 I'm glad you're having a…" at bounding box center [572, 433] width 438 height 48
click at [596, 425] on textarea "Thank you for sending the screenshot, [PERSON_NAME]! 😊 I'm glad you're having a…" at bounding box center [574, 433] width 438 height 48
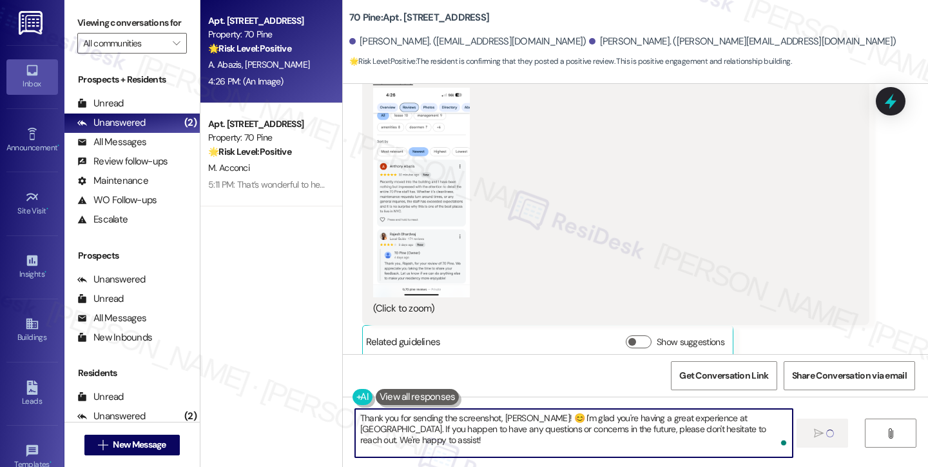
type textarea "Thank you for sending the screenshot, [PERSON_NAME]! 😊 I'm glad you're having a…"
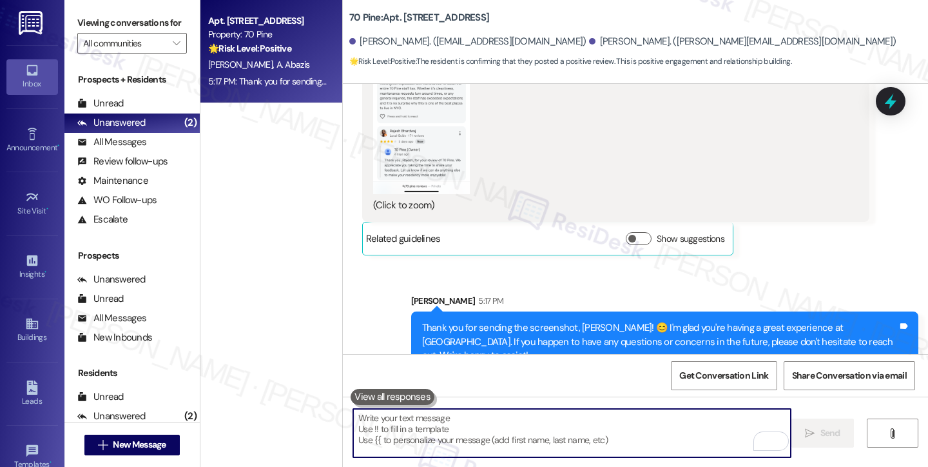
scroll to position [2102, 0]
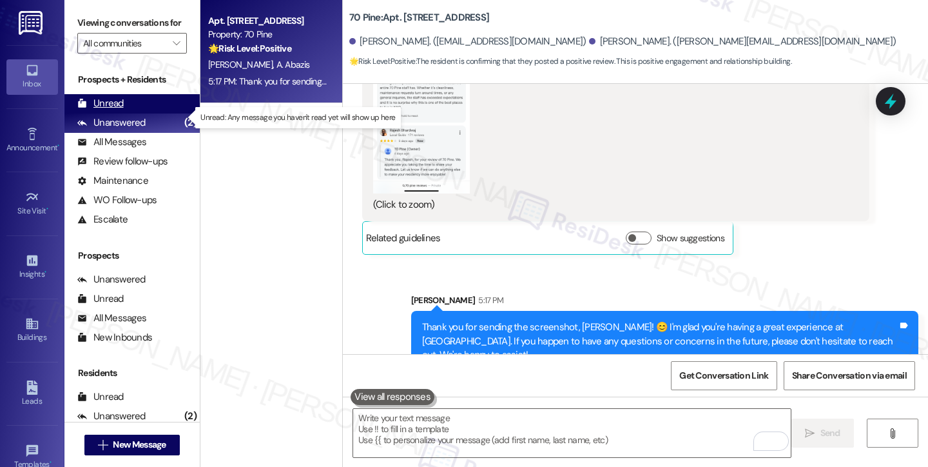
click at [124, 113] on div "Unread (0)" at bounding box center [131, 103] width 135 height 19
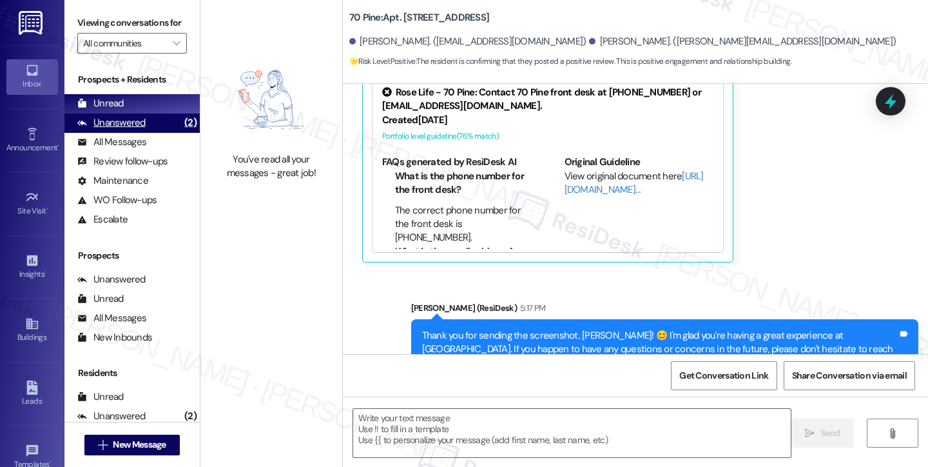
scroll to position [2184, 0]
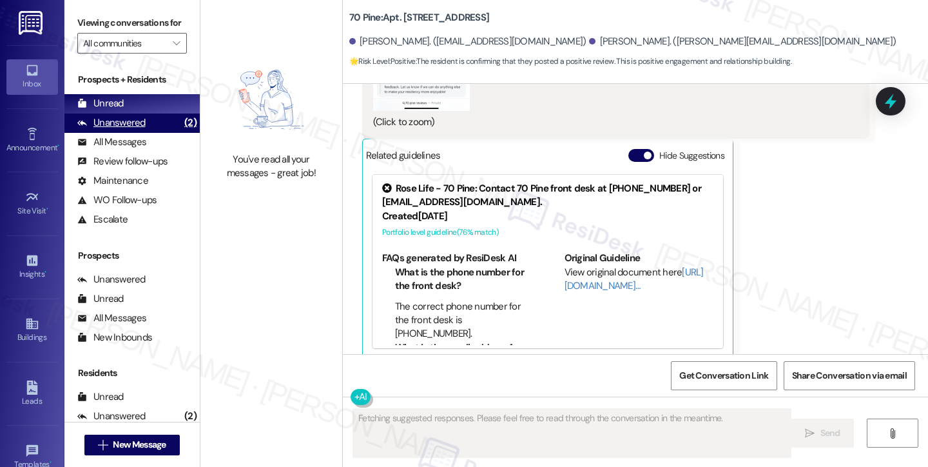
click at [127, 130] on div "Unanswered" at bounding box center [111, 123] width 68 height 14
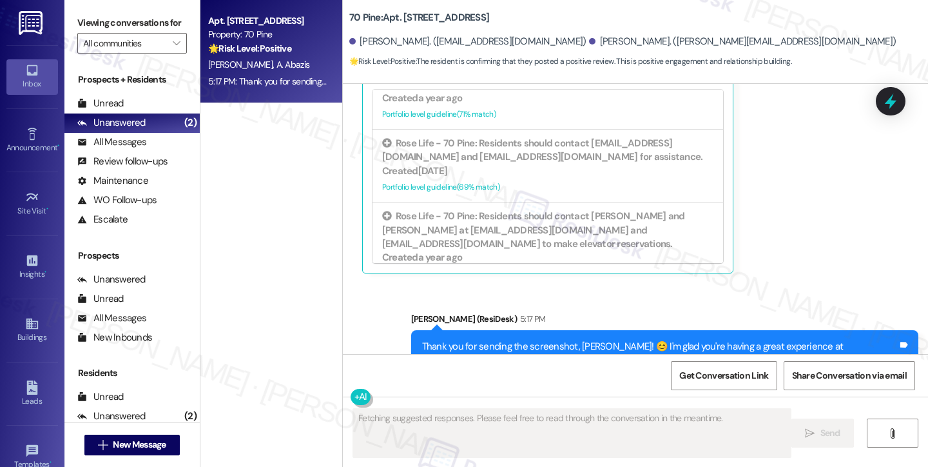
scroll to position [2307, 0]
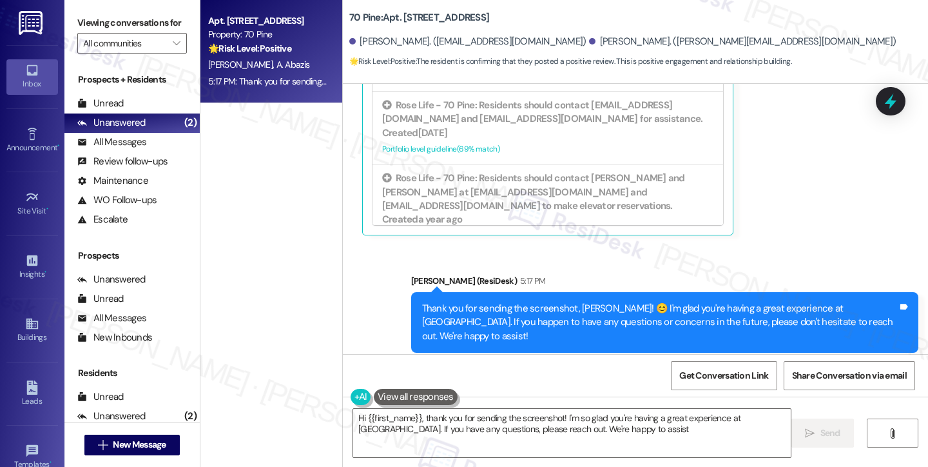
type textarea "Hi {{first_name}}, thank you for sending the screenshot! I'm so glad you're hav…"
